Goal: Transaction & Acquisition: Purchase product/service

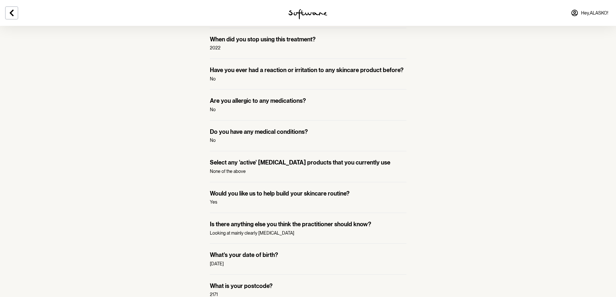
scroll to position [324, 0]
drag, startPoint x: 221, startPoint y: 162, endPoint x: 217, endPoint y: 164, distance: 3.8
click at [217, 164] on p "Select any 'active' [MEDICAL_DATA] products that you currently use" at bounding box center [308, 162] width 197 height 7
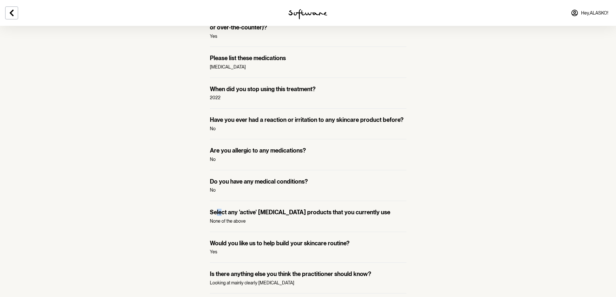
scroll to position [435, 0]
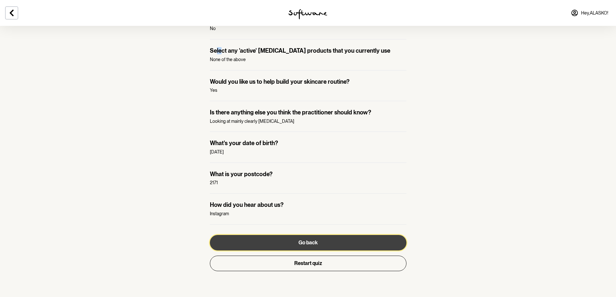
click at [277, 244] on button "Go back" at bounding box center [308, 243] width 197 height 16
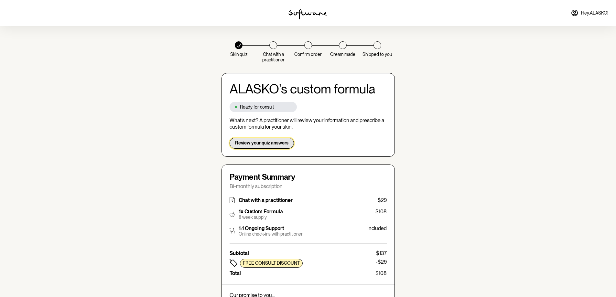
click at [268, 146] on span "Review your quiz answers" at bounding box center [261, 143] width 53 height 6
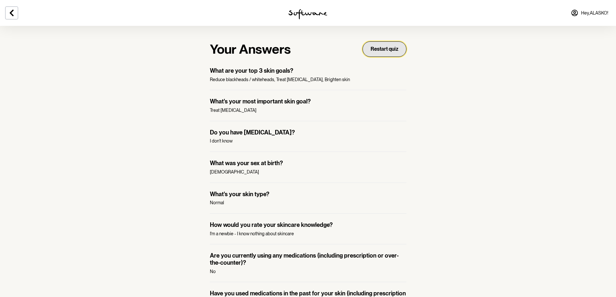
click at [389, 50] on button "Restart quiz" at bounding box center [385, 49] width 44 height 16
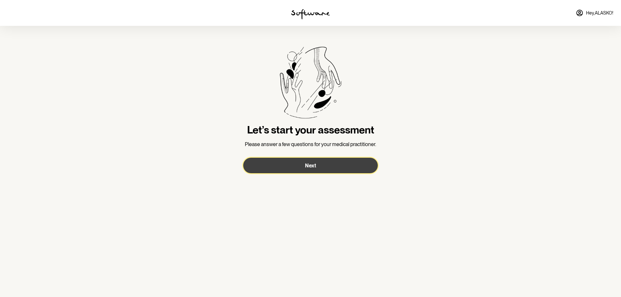
click at [329, 163] on button "Next" at bounding box center [310, 166] width 135 height 16
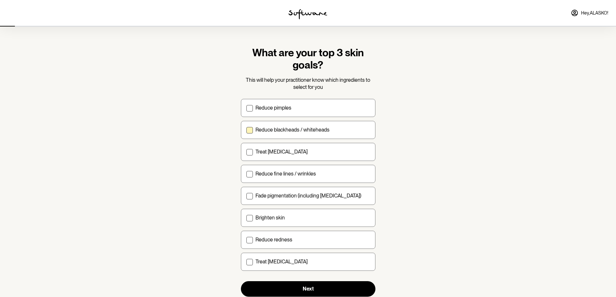
click at [328, 132] on p "Reduce blackheads / whiteheads" at bounding box center [293, 130] width 74 height 6
click at [247, 130] on input "Reduce blackheads / whiteheads" at bounding box center [246, 130] width 0 height 0
checkbox input "true"
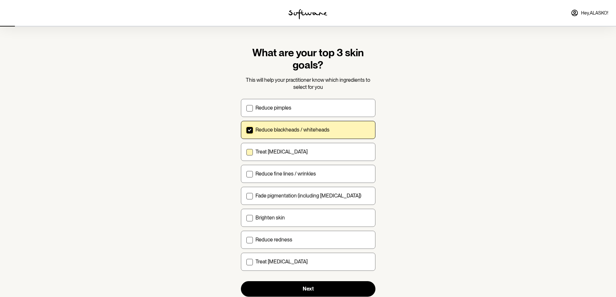
click at [329, 155] on div "Treat [MEDICAL_DATA]" at bounding box center [313, 152] width 115 height 6
click at [247, 152] on input "Treat [MEDICAL_DATA]" at bounding box center [246, 152] width 0 height 0
checkbox input "true"
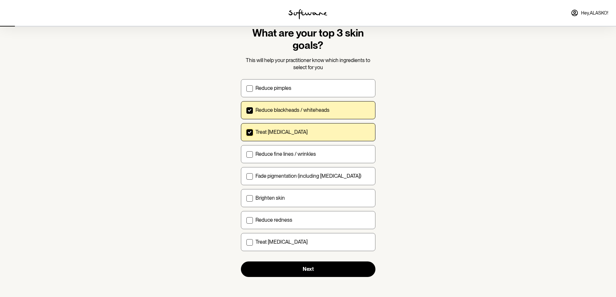
scroll to position [20, 0]
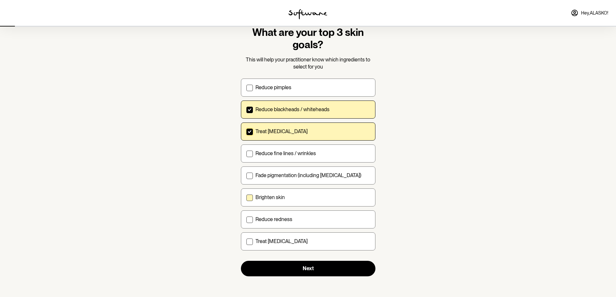
click at [292, 202] on label "Brighten skin" at bounding box center [308, 198] width 135 height 18
click at [247, 198] on input "Brighten skin" at bounding box center [246, 197] width 0 height 0
checkbox input "true"
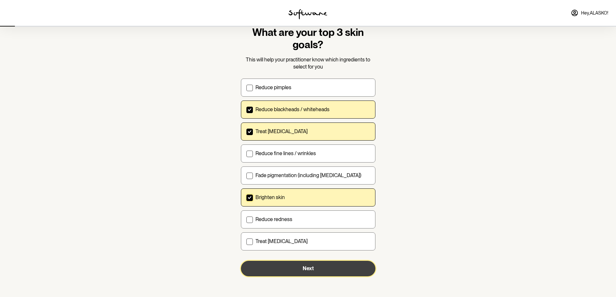
click at [315, 266] on button "Next" at bounding box center [308, 269] width 135 height 16
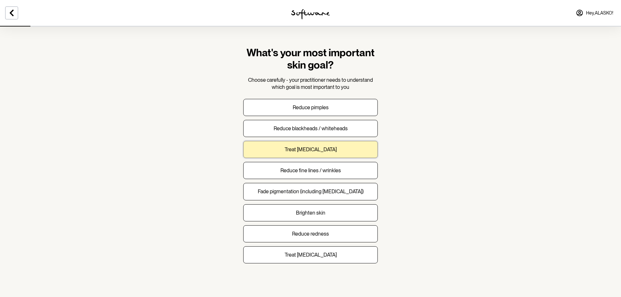
click at [355, 153] on button "Treat [MEDICAL_DATA]" at bounding box center [310, 149] width 135 height 17
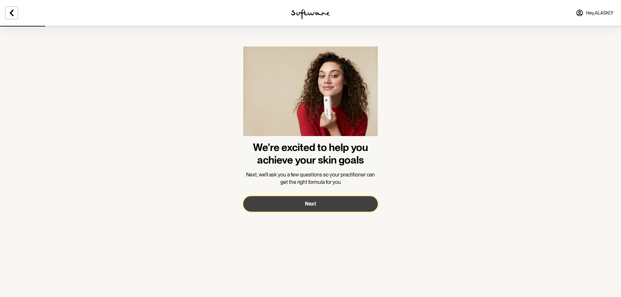
click at [357, 204] on button "Next" at bounding box center [310, 204] width 135 height 16
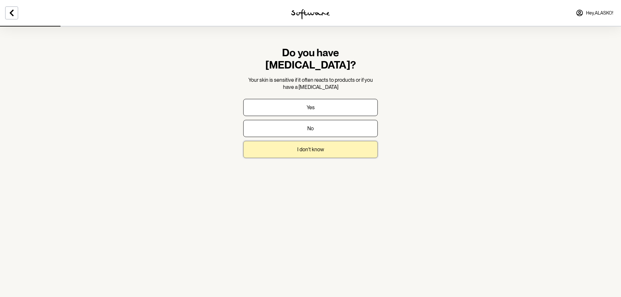
click at [346, 142] on button "I don't know" at bounding box center [310, 149] width 135 height 17
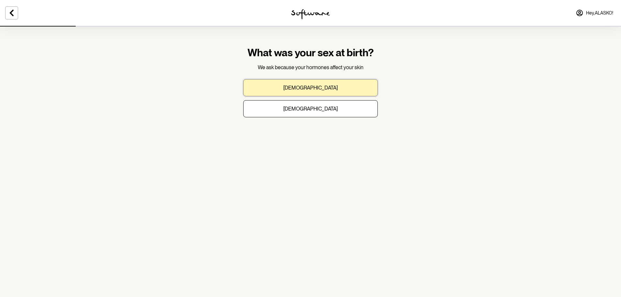
click at [322, 85] on button "[DEMOGRAPHIC_DATA]" at bounding box center [310, 87] width 135 height 17
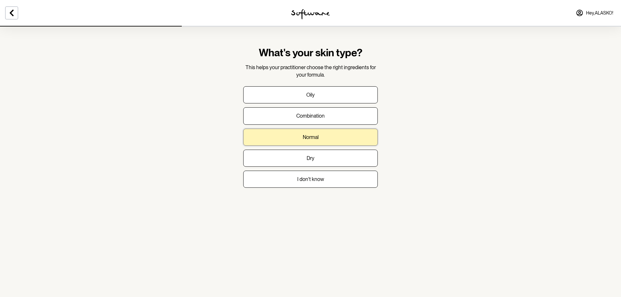
click at [325, 134] on button "Normal" at bounding box center [310, 137] width 135 height 17
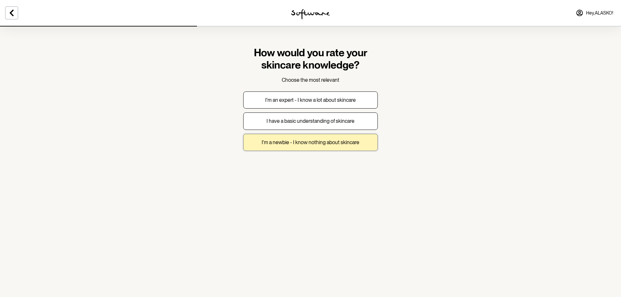
click at [309, 146] on button "I'm a newbie - I know nothing about skincare" at bounding box center [310, 142] width 135 height 17
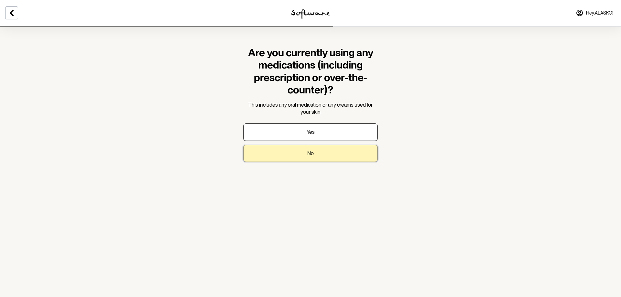
click at [325, 155] on button "No" at bounding box center [310, 153] width 135 height 17
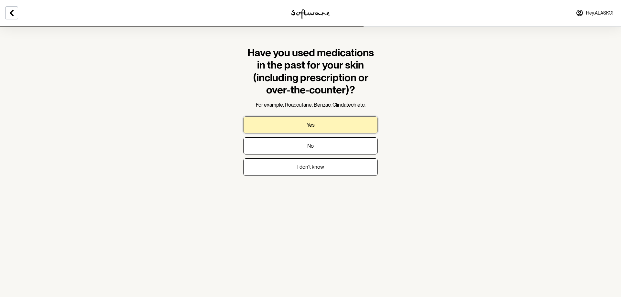
click at [339, 123] on button "Yes" at bounding box center [310, 124] width 135 height 17
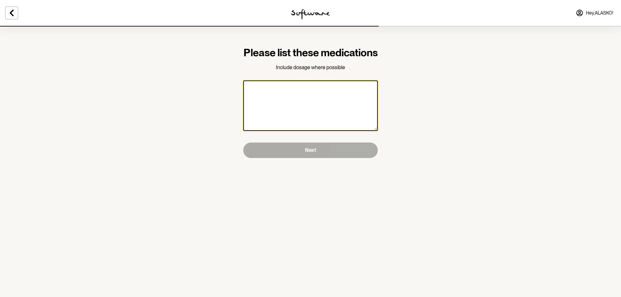
click at [336, 120] on textarea at bounding box center [310, 106] width 135 height 50
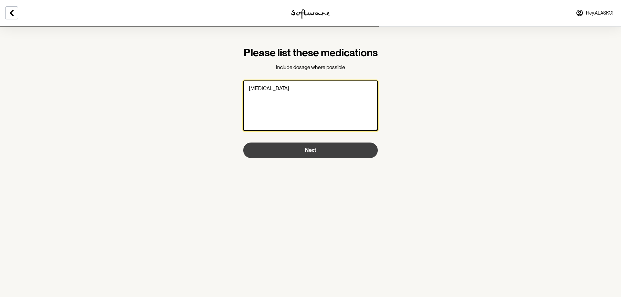
type textarea "[MEDICAL_DATA]"
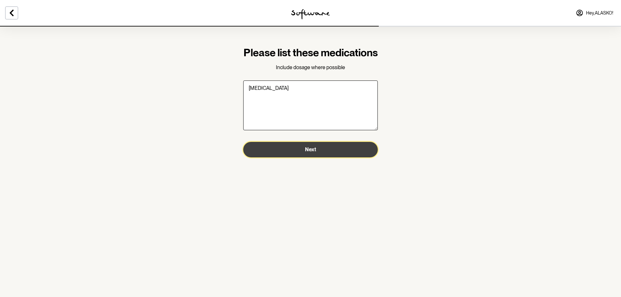
click at [331, 158] on button "Next" at bounding box center [310, 150] width 135 height 16
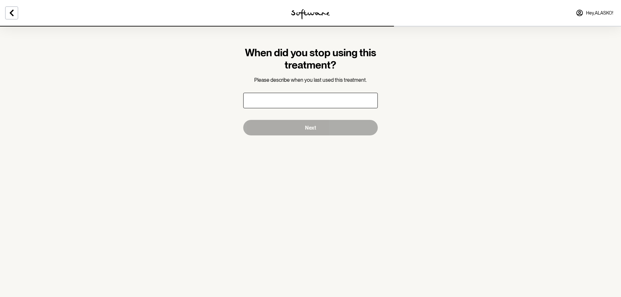
click at [323, 101] on input "text" at bounding box center [310, 101] width 135 height 16
type input "2022"
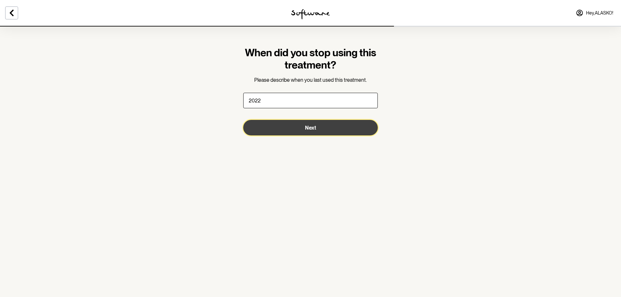
click at [303, 133] on button "Next" at bounding box center [310, 128] width 135 height 16
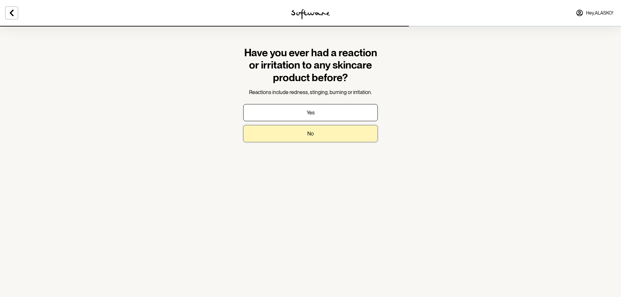
click at [321, 131] on button "No" at bounding box center [310, 133] width 135 height 17
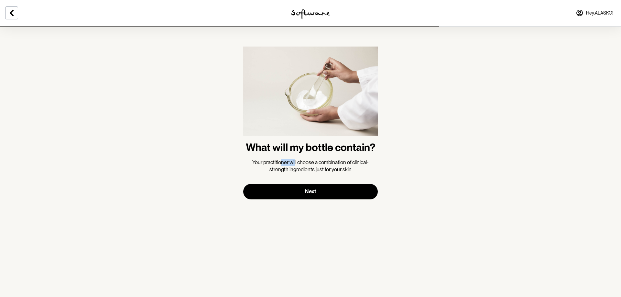
drag, startPoint x: 281, startPoint y: 166, endPoint x: 295, endPoint y: 162, distance: 14.2
click at [295, 162] on p "Your practitioner will choose a combination of clinical-strength ingredients ju…" at bounding box center [310, 166] width 135 height 15
click at [332, 171] on span "Your practitioner will choose a combination of clinical-strength ingredients ju…" at bounding box center [310, 166] width 116 height 13
drag, startPoint x: 342, startPoint y: 168, endPoint x: 286, endPoint y: 165, distance: 56.1
click at [286, 165] on span "Your practitioner will choose a combination of clinical-strength ingredients ju…" at bounding box center [310, 166] width 116 height 13
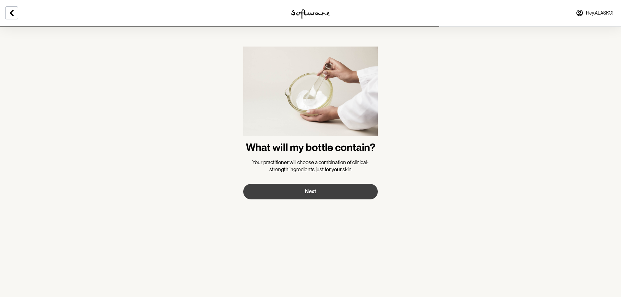
drag, startPoint x: 313, startPoint y: 174, endPoint x: 328, endPoint y: 189, distance: 21.7
click at [314, 174] on form "What will my bottle contain? Your practitioner will choose a combination of cli…" at bounding box center [310, 123] width 135 height 153
click at [327, 192] on button "Next" at bounding box center [310, 192] width 135 height 16
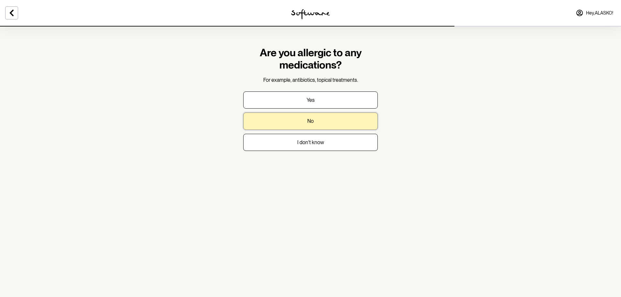
click at [339, 123] on button "No" at bounding box center [310, 121] width 135 height 17
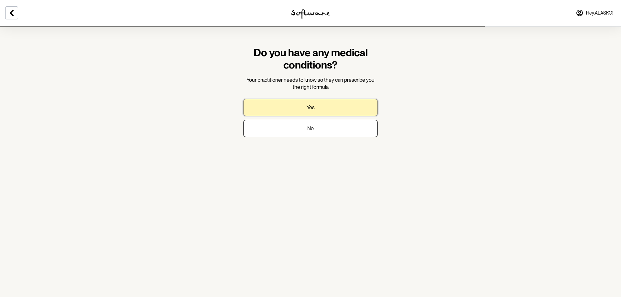
click at [326, 102] on button "Yes" at bounding box center [310, 107] width 135 height 17
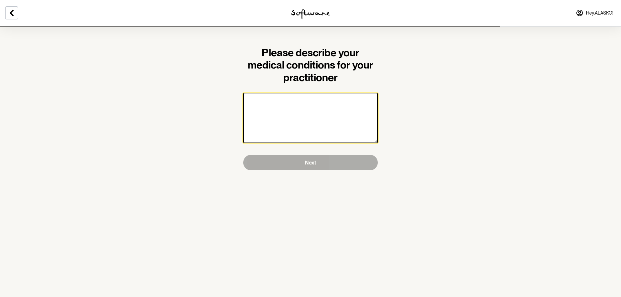
click at [325, 119] on textarea at bounding box center [310, 118] width 135 height 50
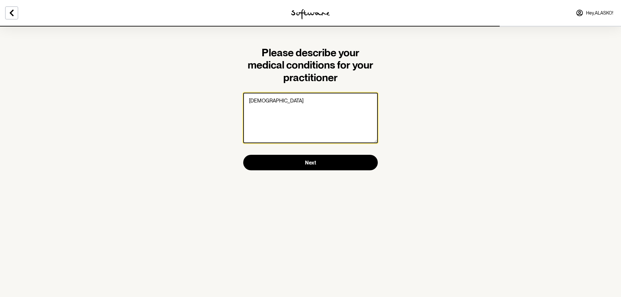
type textarea "[DEMOGRAPHIC_DATA]"
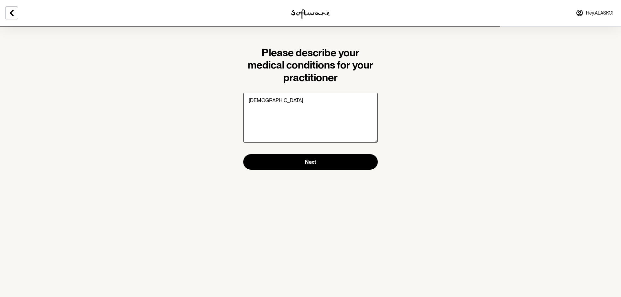
click at [343, 215] on section "Please describe your medical conditions for your practitioner [DEMOGRAPHIC_DATA…" at bounding box center [310, 148] width 621 height 297
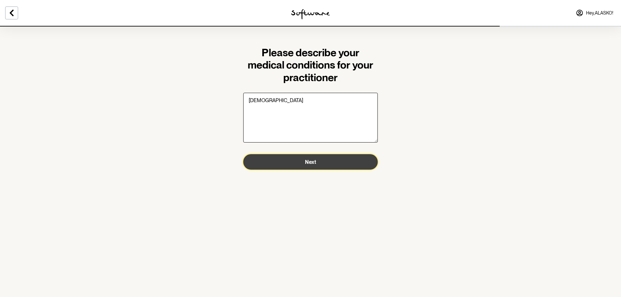
click at [335, 161] on button "Next" at bounding box center [310, 162] width 135 height 16
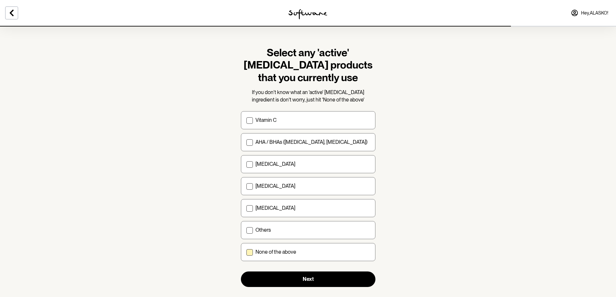
click at [305, 252] on div "None of the above" at bounding box center [313, 252] width 115 height 6
click at [247, 252] on input "None of the above" at bounding box center [246, 252] width 0 height 0
checkbox input "true"
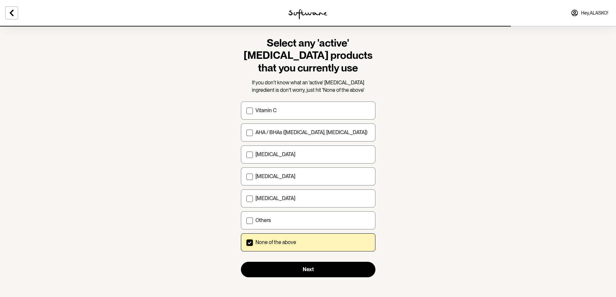
scroll to position [11, 0]
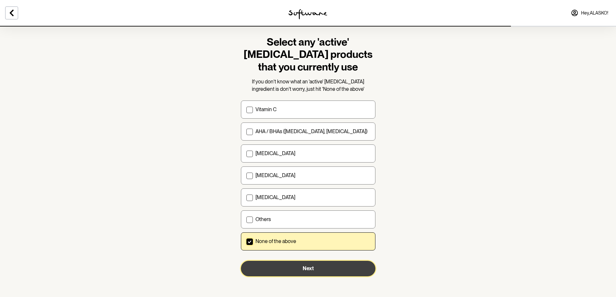
click at [308, 275] on button "Next" at bounding box center [308, 269] width 135 height 16
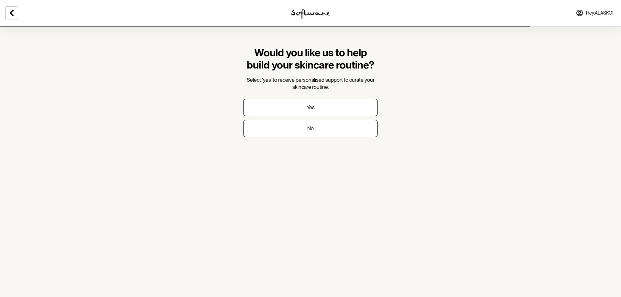
click at [310, 74] on div "Would you like us to help build your skincare routine? Select 'yes' to receive …" at bounding box center [310, 69] width 135 height 45
click at [326, 109] on button "Yes" at bounding box center [310, 107] width 135 height 17
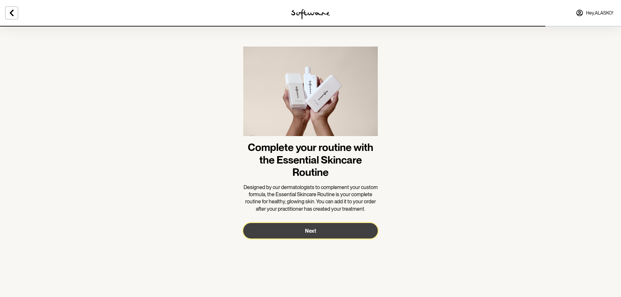
click at [324, 232] on button "Next" at bounding box center [310, 231] width 135 height 16
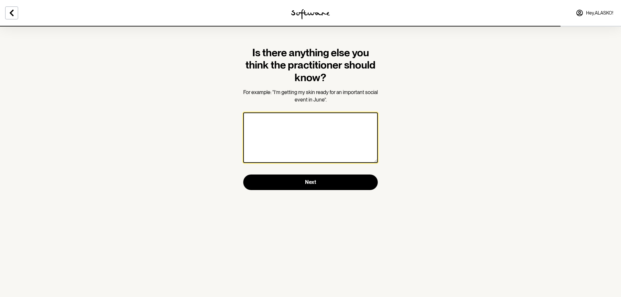
click at [343, 130] on textarea at bounding box center [310, 138] width 135 height 50
type textarea "Main concern is to treat [MEDICAL_DATA] at the moment"
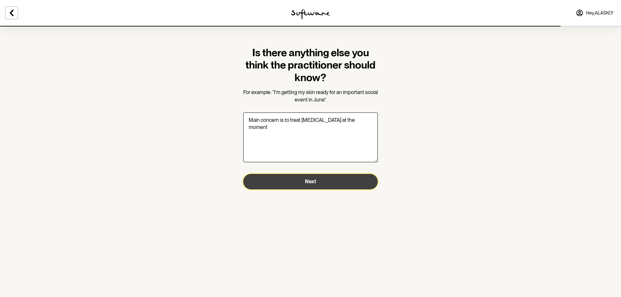
click at [323, 185] on button "Next" at bounding box center [310, 182] width 135 height 16
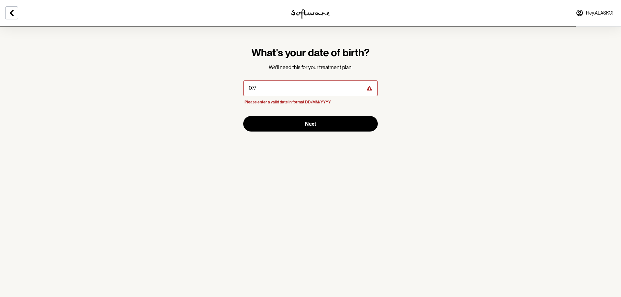
type input "0"
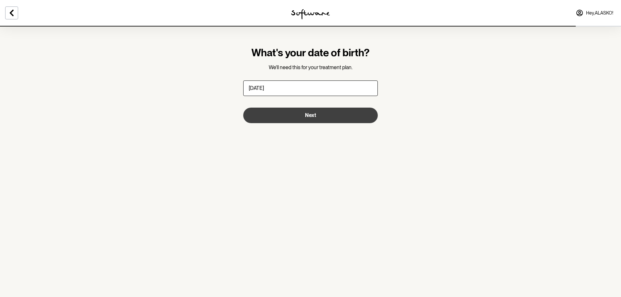
type input "[DATE]"
click at [329, 120] on button "Next" at bounding box center [310, 116] width 135 height 16
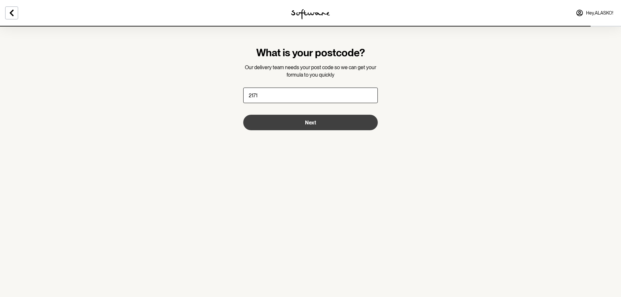
type input "2171"
click at [332, 122] on button "Next" at bounding box center [310, 123] width 135 height 16
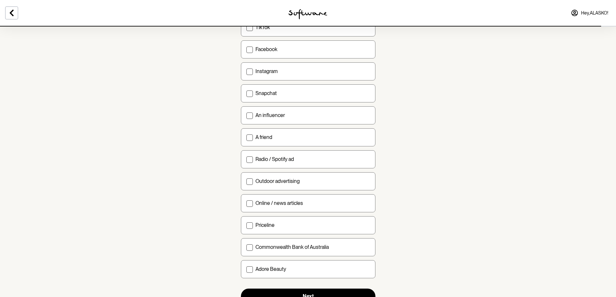
scroll to position [129, 0]
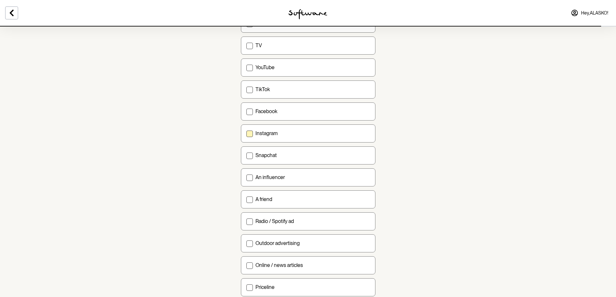
click at [289, 126] on label "Instagram" at bounding box center [308, 134] width 135 height 18
click at [247, 133] on input "Instagram" at bounding box center [246, 133] width 0 height 0
checkbox input "true"
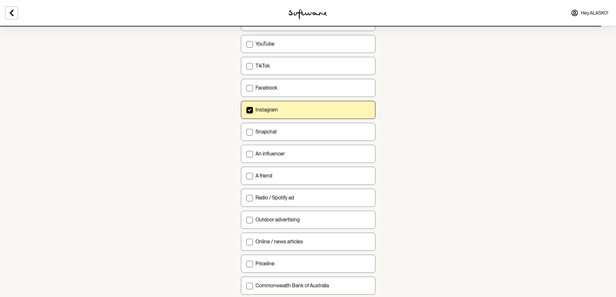
scroll to position [155, 0]
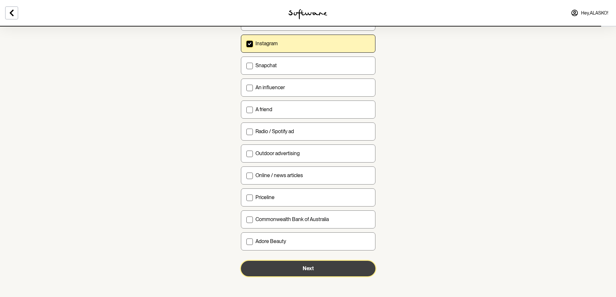
click at [296, 271] on button "Next" at bounding box center [308, 269] width 135 height 16
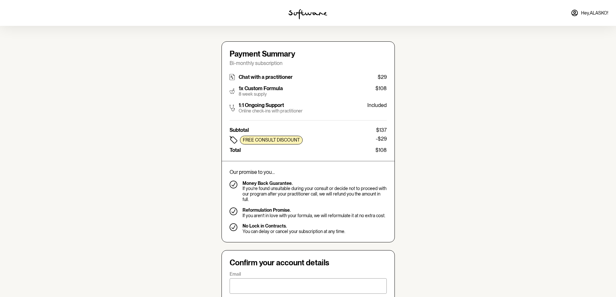
type input "[EMAIL_ADDRESS][DOMAIN_NAME]"
type input "[PHONE_NUMBER]"
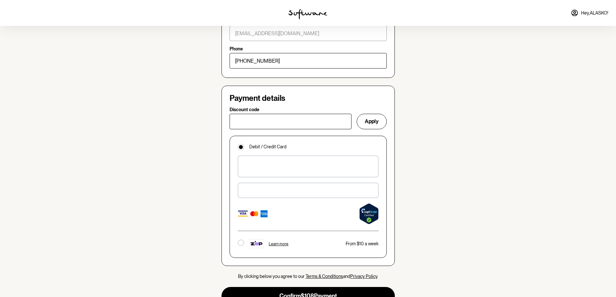
scroll to position [388, 0]
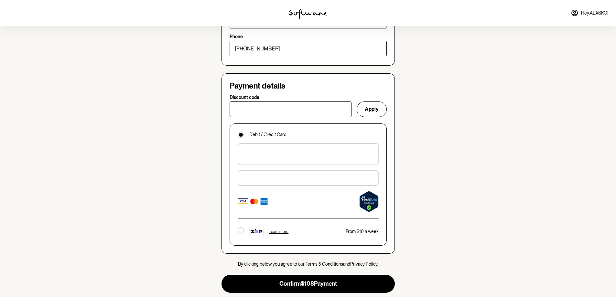
click at [262, 132] on p "Debit / Credit Card" at bounding box center [267, 135] width 37 height 6
click at [311, 177] on div at bounding box center [308, 179] width 141 height 16
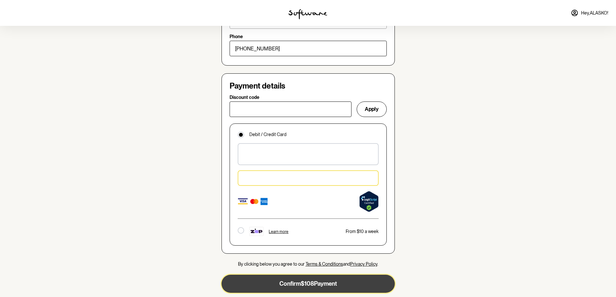
click at [338, 278] on button "Confirm $108 Payment" at bounding box center [308, 284] width 173 height 18
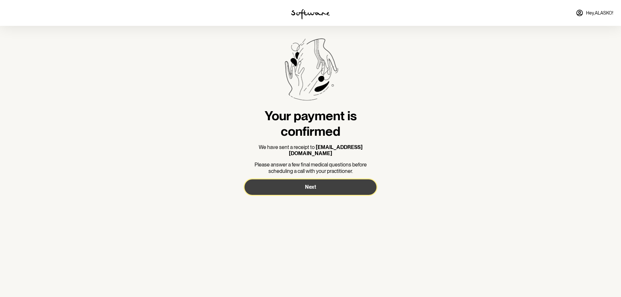
click at [322, 184] on button "Next" at bounding box center [311, 188] width 132 height 16
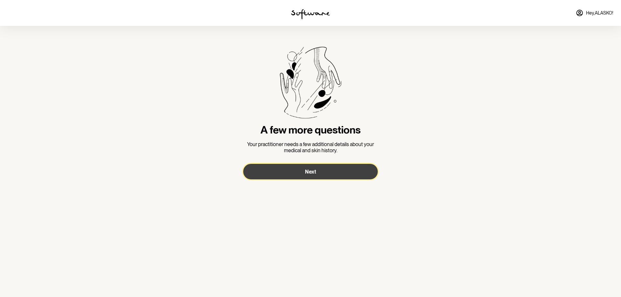
click at [319, 170] on button "Next" at bounding box center [310, 172] width 135 height 16
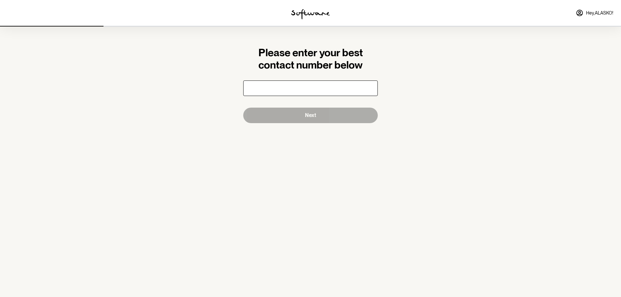
click at [320, 89] on input "number" at bounding box center [310, 89] width 135 height 16
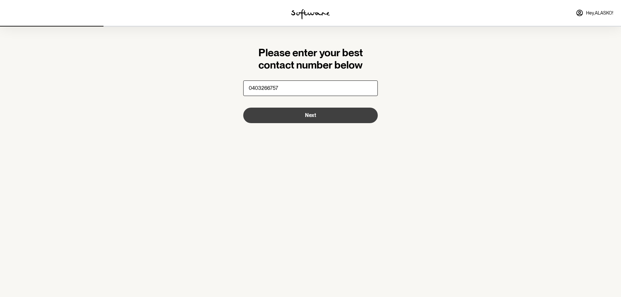
type input "0403266757"
click at [316, 115] on button "Next" at bounding box center [310, 116] width 135 height 16
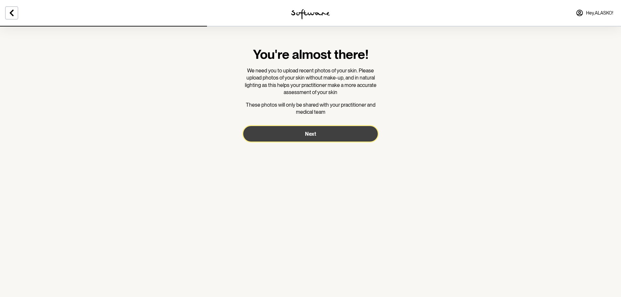
click at [324, 135] on button "Next" at bounding box center [310, 134] width 135 height 16
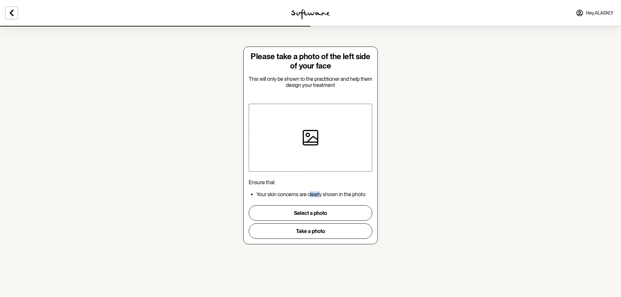
drag, startPoint x: 309, startPoint y: 193, endPoint x: 320, endPoint y: 193, distance: 11.0
click at [320, 193] on p "Your skin concerns are clearly shown in the photo" at bounding box center [315, 195] width 116 height 6
click at [469, 200] on section "Please take a photo of the left side of your face This will only be shown to th…" at bounding box center [310, 148] width 621 height 297
click at [308, 125] on div at bounding box center [310, 137] width 67 height 67
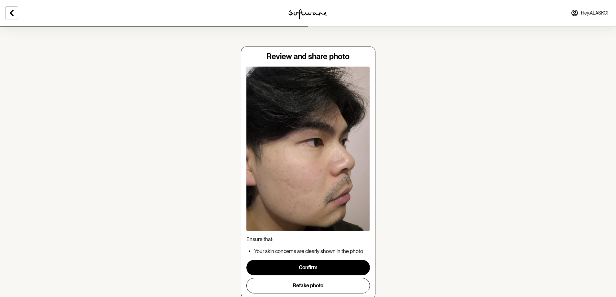
click at [264, 244] on div "Ensure that: Your skin concerns are clearly shown in the photo" at bounding box center [309, 246] width 124 height 18
click at [307, 62] on div "Review and share photo Ensure that: Your skin concerns are clearly shown in the…" at bounding box center [309, 173] width 124 height 242
click at [310, 138] on img at bounding box center [309, 149] width 124 height 165
click at [282, 244] on div "Ensure that: Your skin concerns are clearly shown in the photo" at bounding box center [309, 246] width 124 height 18
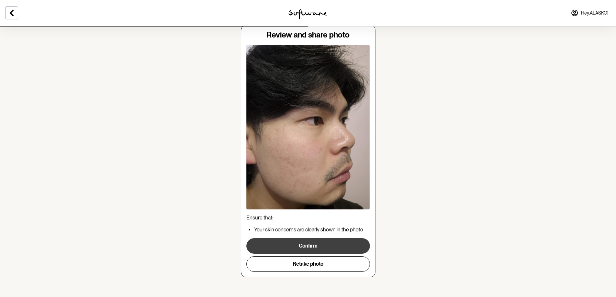
scroll to position [23, 0]
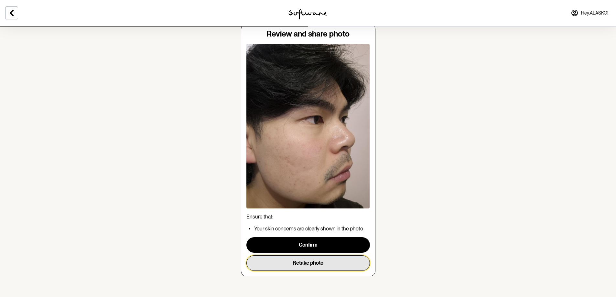
click at [317, 262] on button "Retake photo" at bounding box center [309, 264] width 124 height 16
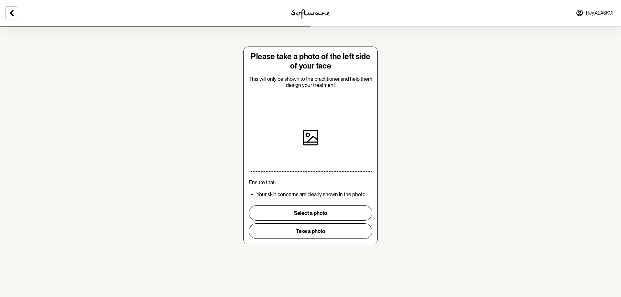
click at [332, 145] on div at bounding box center [310, 137] width 67 height 67
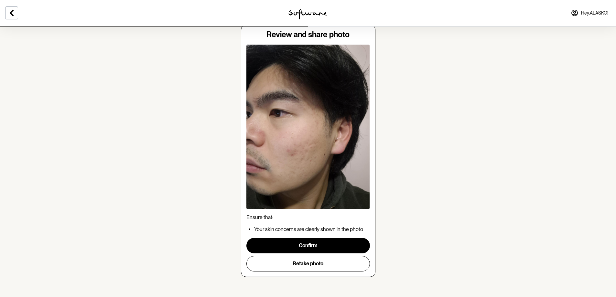
scroll to position [23, 0]
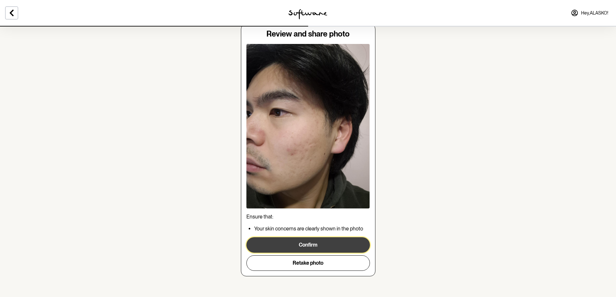
click at [318, 240] on button "Confirm" at bounding box center [309, 245] width 124 height 16
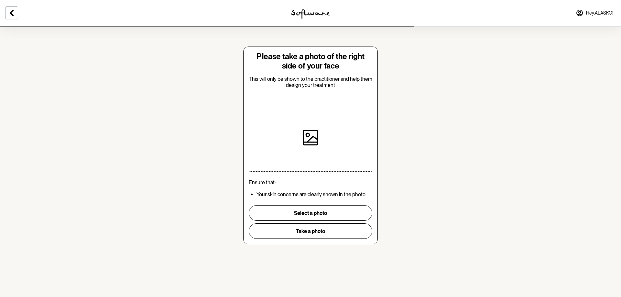
click at [337, 137] on div at bounding box center [310, 137] width 67 height 67
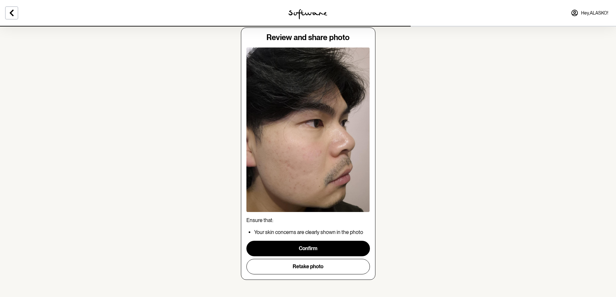
scroll to position [23, 0]
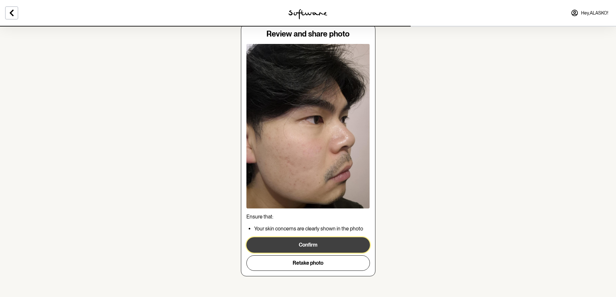
click at [334, 241] on button "Confirm" at bounding box center [309, 245] width 124 height 16
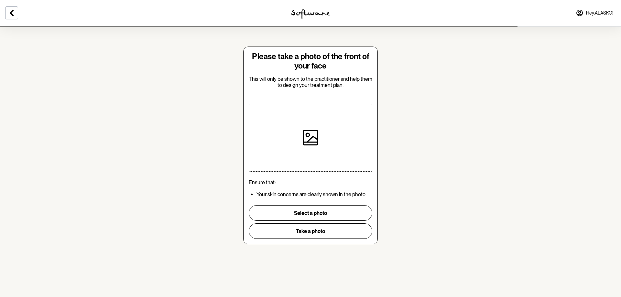
click at [323, 127] on div at bounding box center [310, 137] width 67 height 67
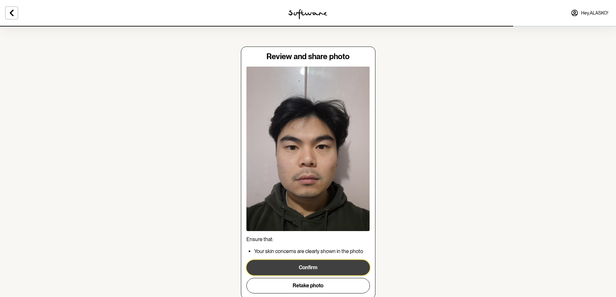
click at [330, 270] on button "Confirm" at bounding box center [309, 268] width 124 height 16
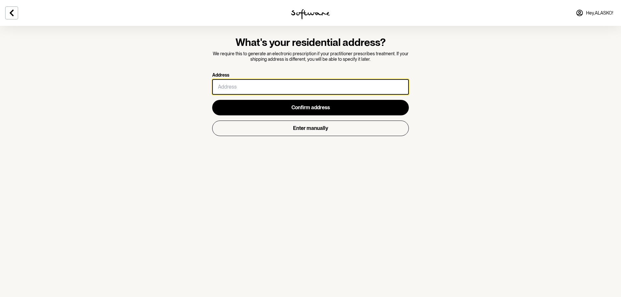
click at [365, 86] on input "Address" at bounding box center [310, 87] width 197 height 16
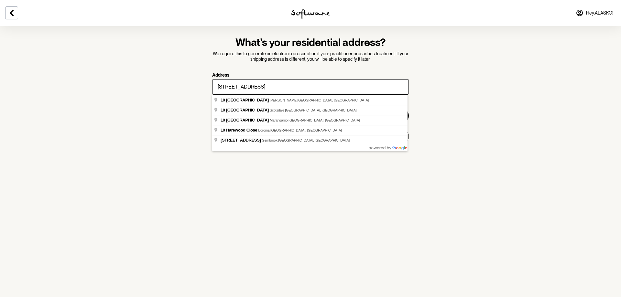
click at [453, 122] on section "What's your residential address? We require this to generate an electronic pres…" at bounding box center [310, 148] width 621 height 297
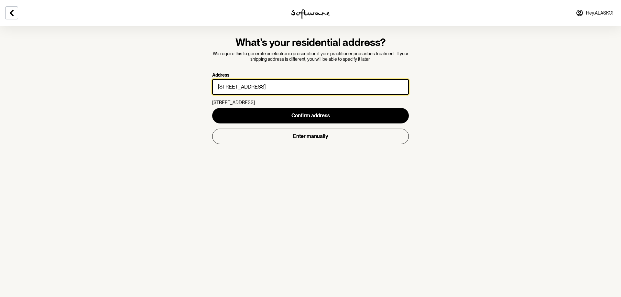
click at [310, 83] on input "[STREET_ADDRESS]" at bounding box center [310, 87] width 197 height 16
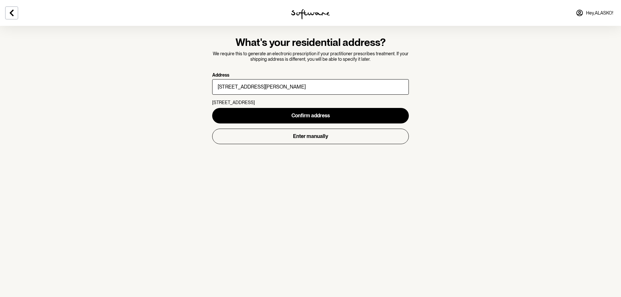
type input "[STREET_ADDRESS]"
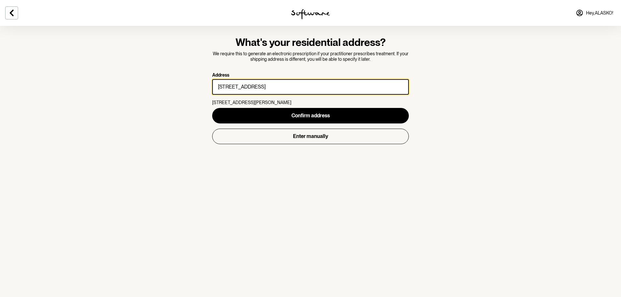
click at [280, 81] on input "[STREET_ADDRESS]" at bounding box center [310, 87] width 197 height 16
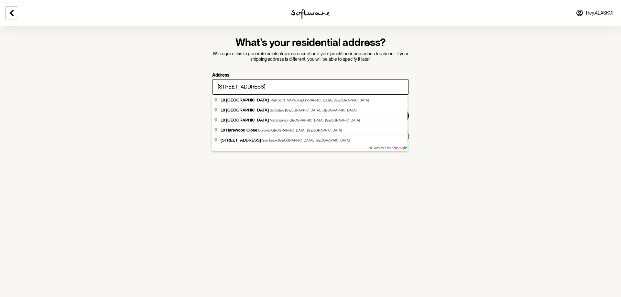
click at [473, 122] on section "What's your residential address? We require this to generate an electronic pres…" at bounding box center [310, 148] width 621 height 297
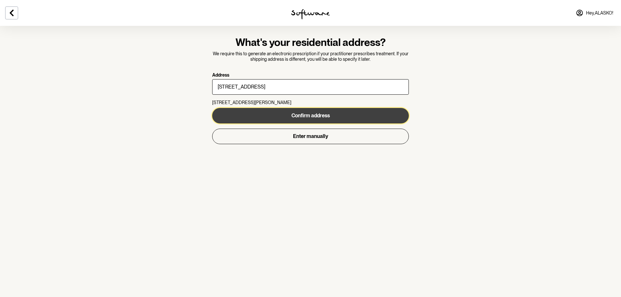
click at [342, 113] on button "Confirm address" at bounding box center [310, 116] width 197 height 16
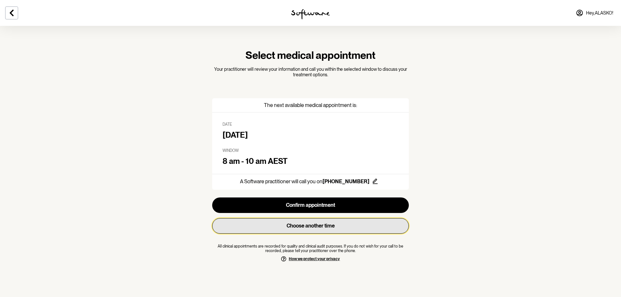
click at [305, 230] on button "Choose another time" at bounding box center [310, 226] width 197 height 16
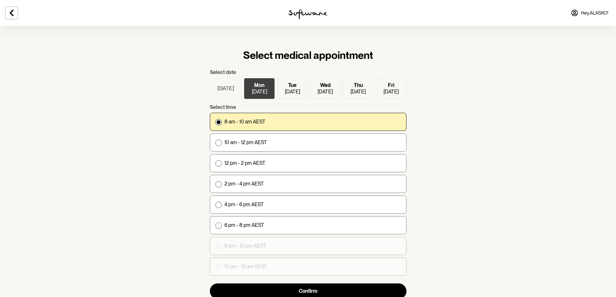
click at [270, 120] on label "8 am - 10 am AEST" at bounding box center [308, 122] width 197 height 18
click at [215, 122] on input "8 am - 10 am AEST" at bounding box center [215, 122] width 0 height 0
click at [270, 145] on label "10 am - 12 pm AEST" at bounding box center [308, 143] width 197 height 18
click at [215, 143] on input "10 am - 12 pm AEST" at bounding box center [215, 142] width 0 height 0
radio input "true"
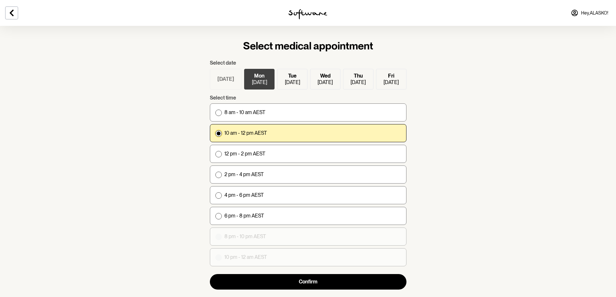
scroll to position [25, 0]
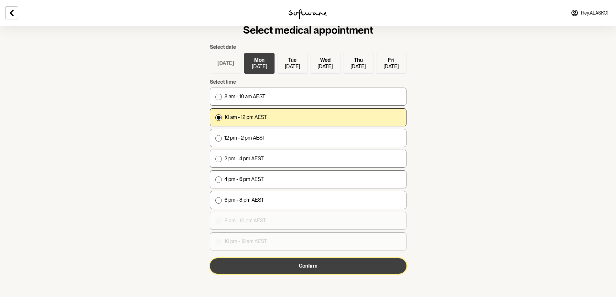
click at [336, 271] on button "Confirm" at bounding box center [308, 267] width 197 height 16
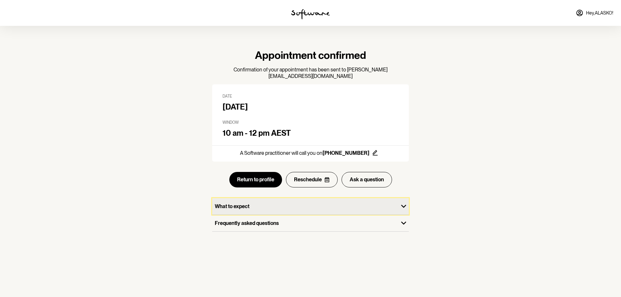
click at [281, 204] on p "What to expect" at bounding box center [305, 207] width 181 height 6
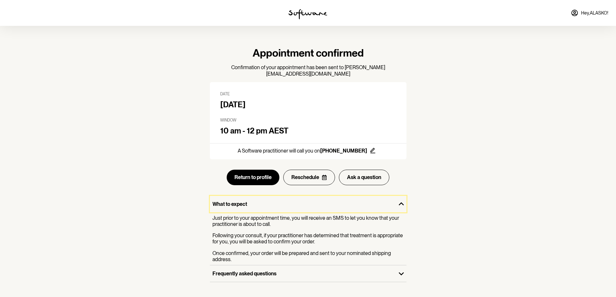
scroll to position [5, 0]
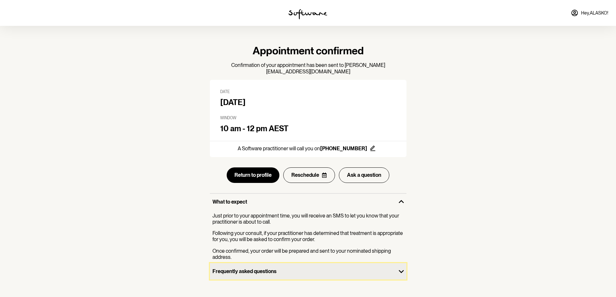
click at [258, 269] on p "Frequently asked questions" at bounding box center [303, 272] width 181 height 6
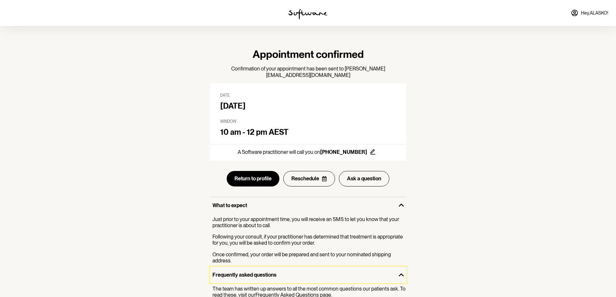
scroll to position [0, 0]
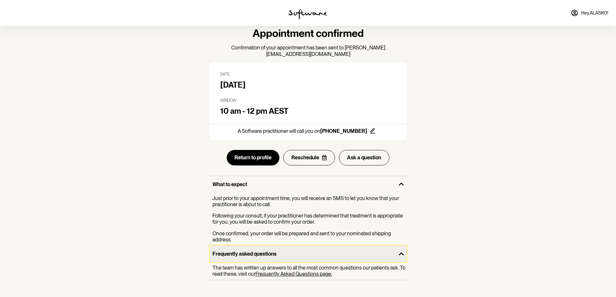
click at [353, 246] on div "Frequently asked questions" at bounding box center [303, 254] width 186 height 17
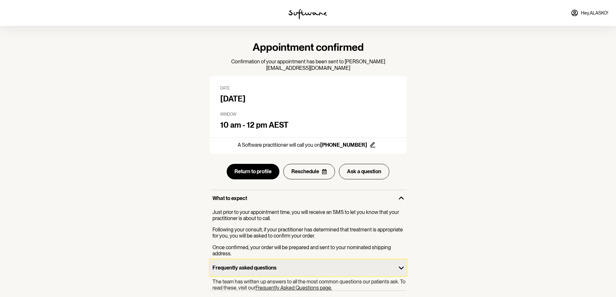
scroll to position [5, 0]
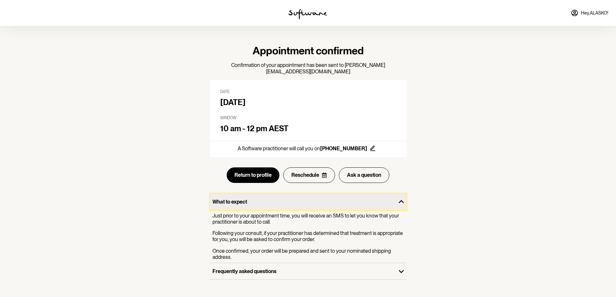
click at [261, 199] on p "What to expect" at bounding box center [303, 202] width 181 height 6
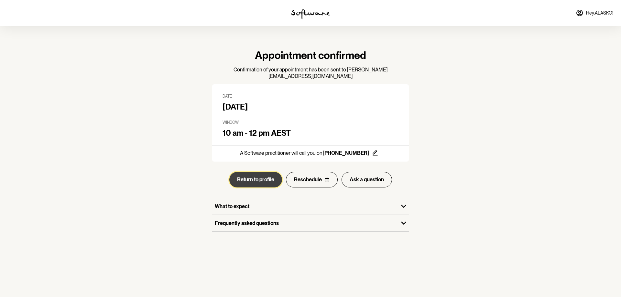
click at [251, 179] on button "Return to profile" at bounding box center [255, 180] width 53 height 16
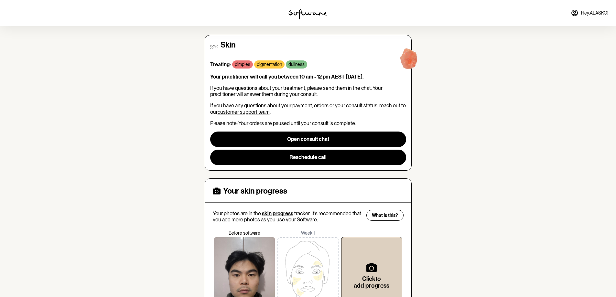
scroll to position [111, 0]
